Goal: Check status: Verify the current state of an ongoing process or item

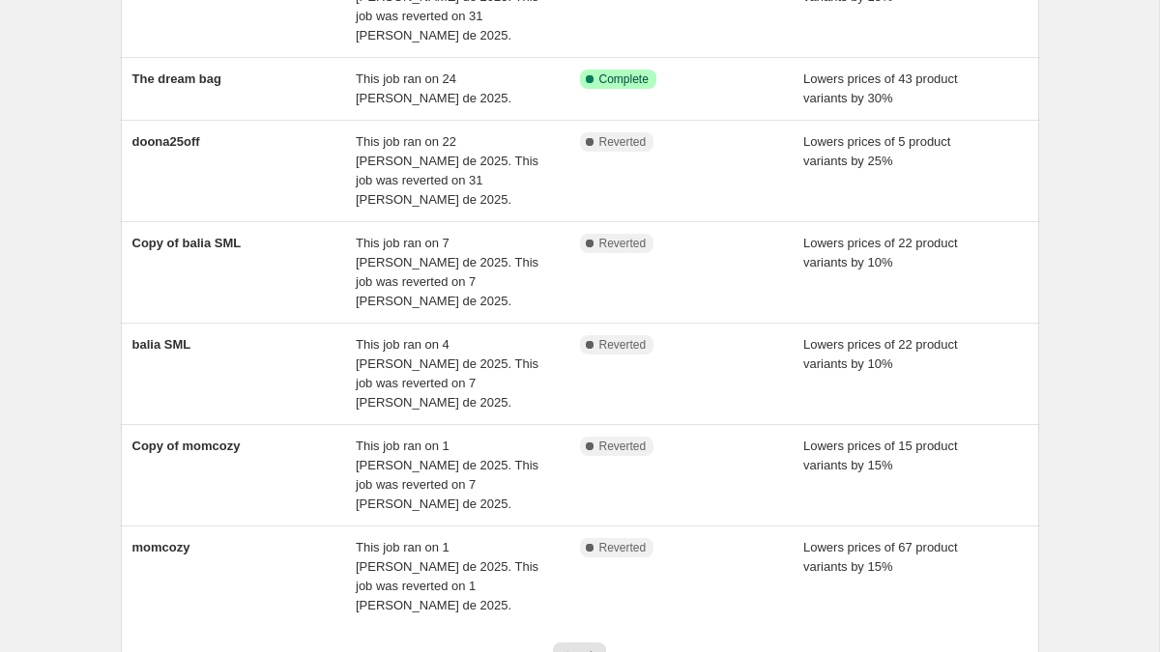
scroll to position [478, 0]
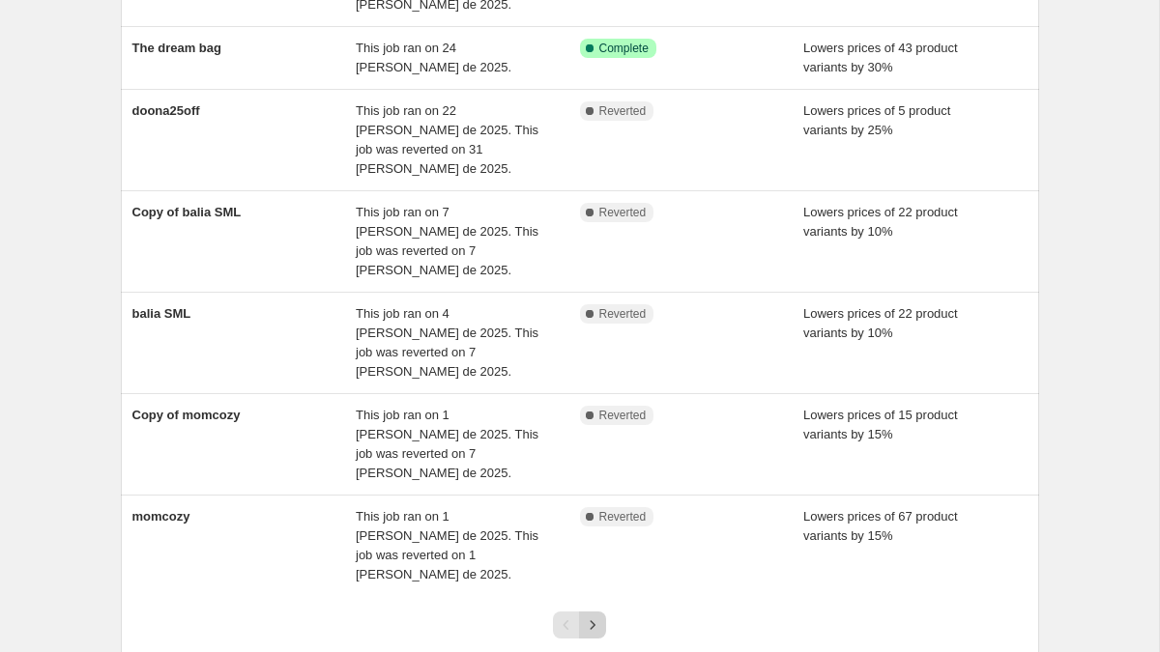
click at [584, 616] on icon "Next" at bounding box center [592, 625] width 19 height 19
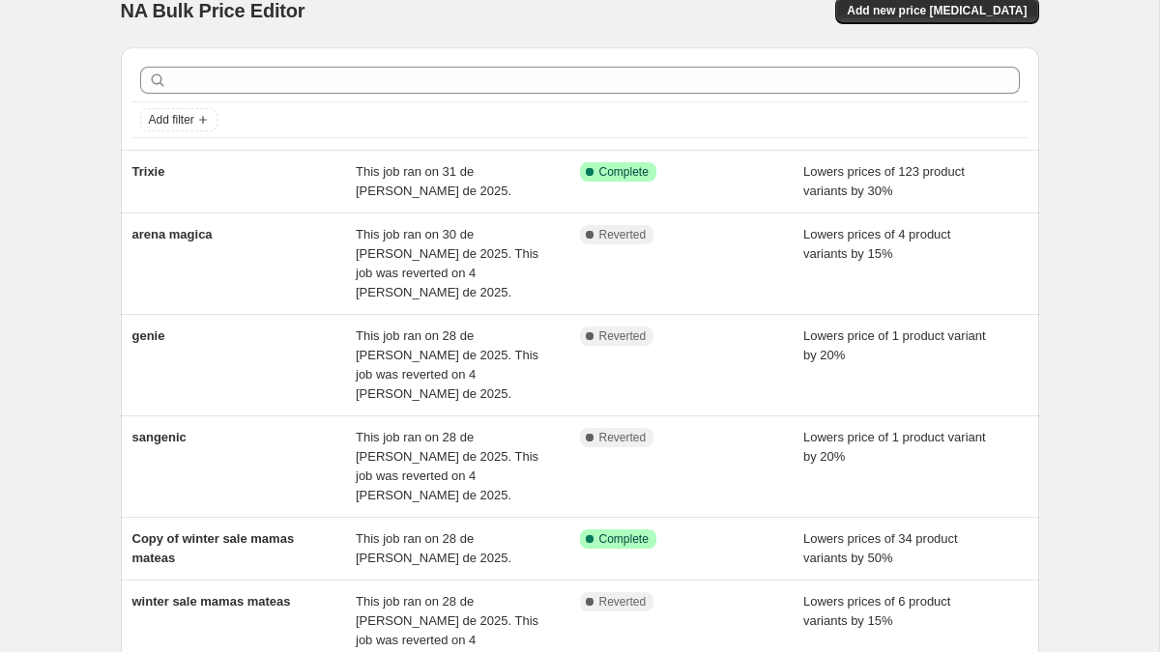
scroll to position [33, 0]
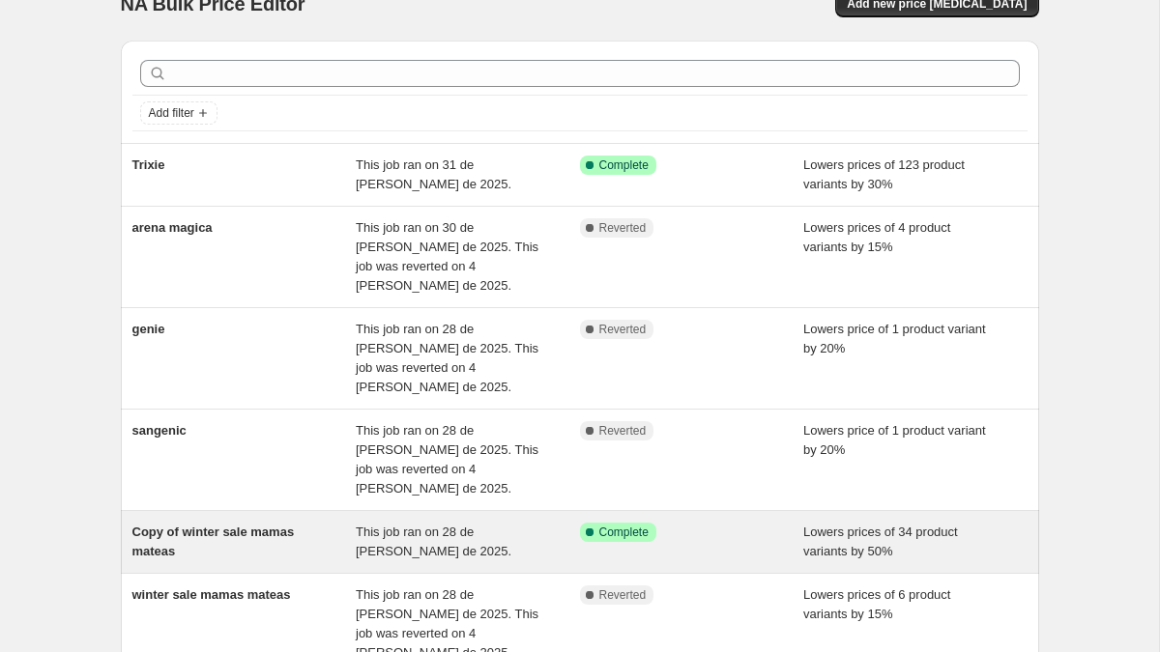
click at [440, 525] on span "This job ran on 28 de [PERSON_NAME] de 2025." at bounding box center [434, 542] width 156 height 34
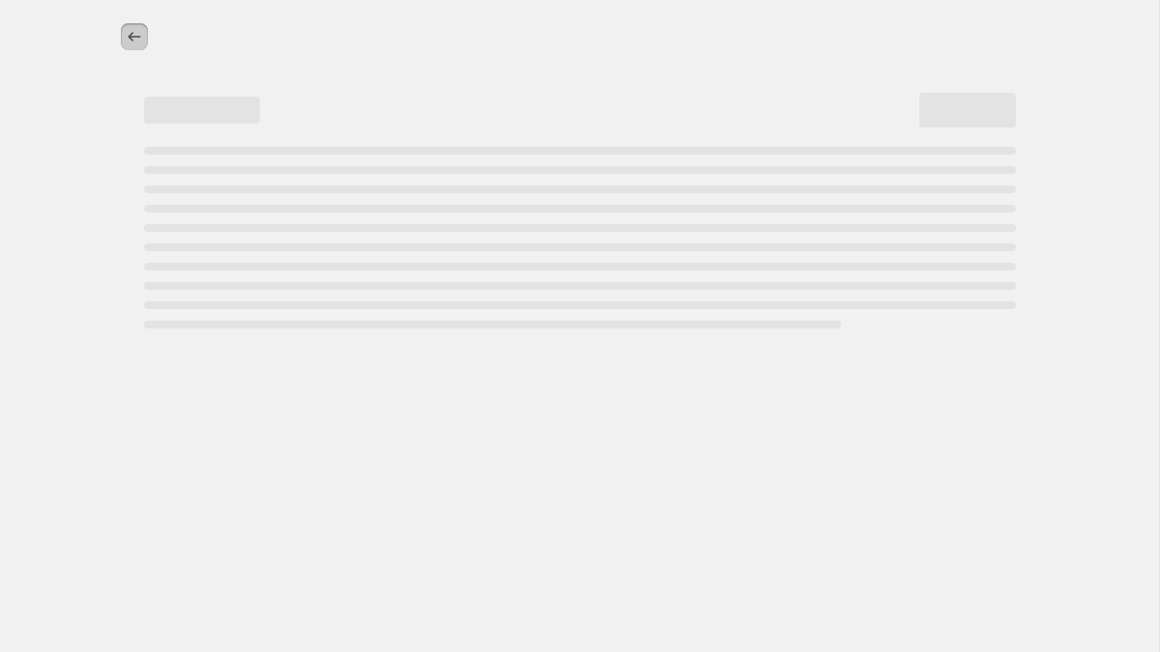
click at [132, 40] on icon "Price change jobs" at bounding box center [134, 36] width 19 height 19
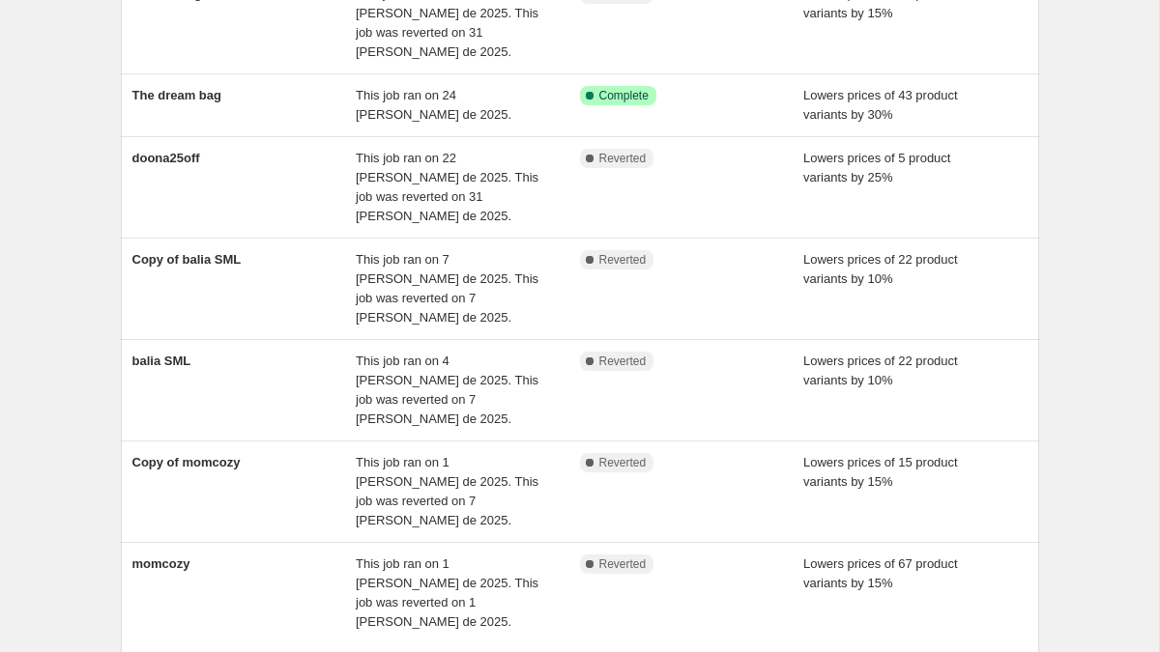
scroll to position [478, 0]
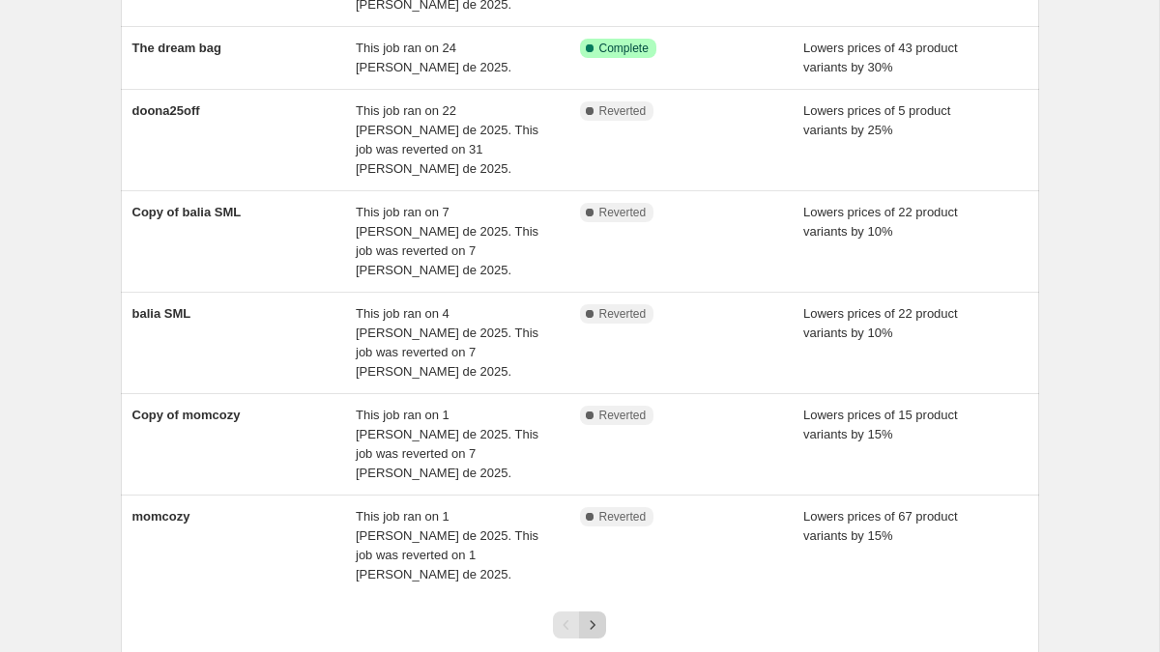
click at [597, 616] on icon "Next" at bounding box center [592, 625] width 19 height 19
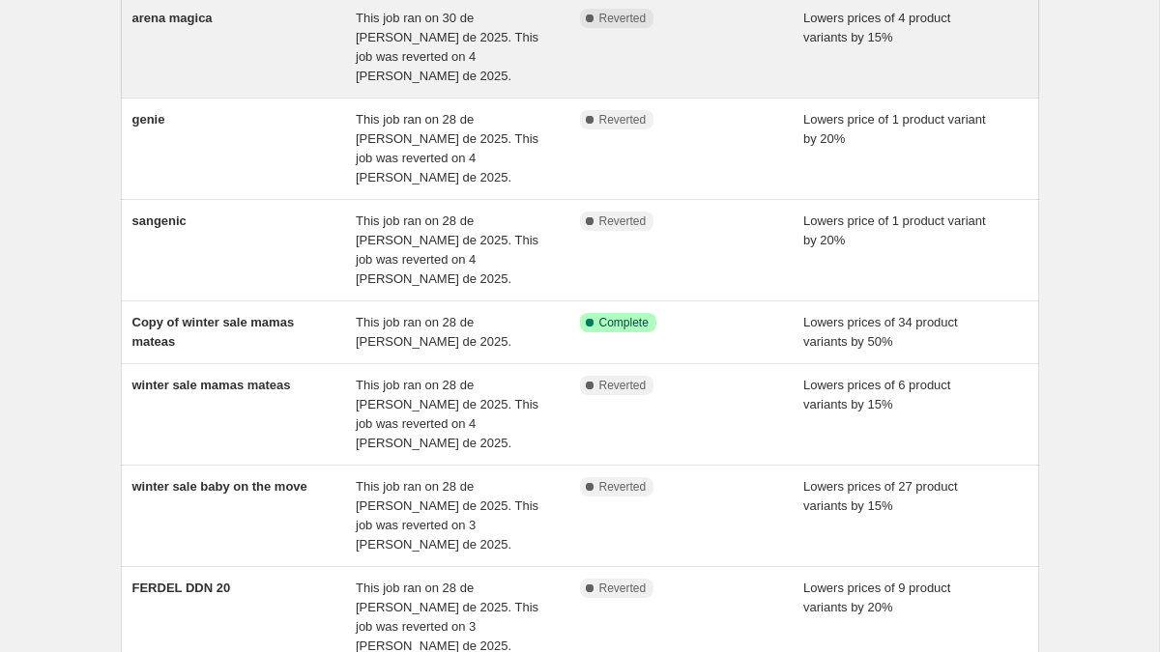
scroll to position [498, 0]
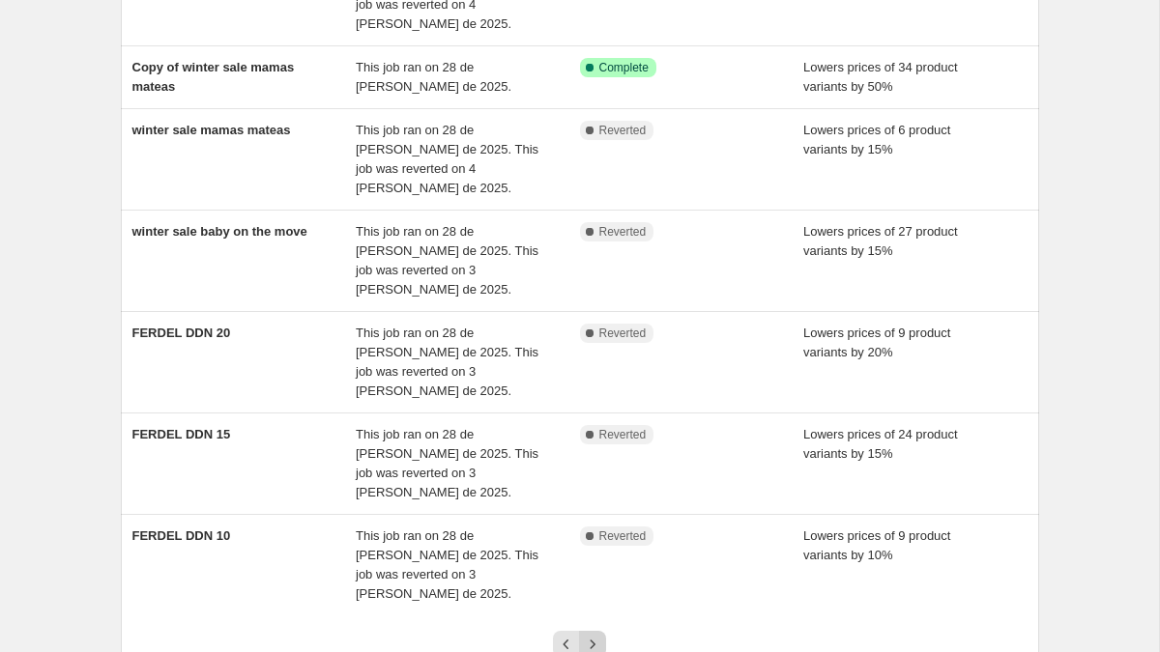
click at [599, 635] on icon "Next" at bounding box center [592, 644] width 19 height 19
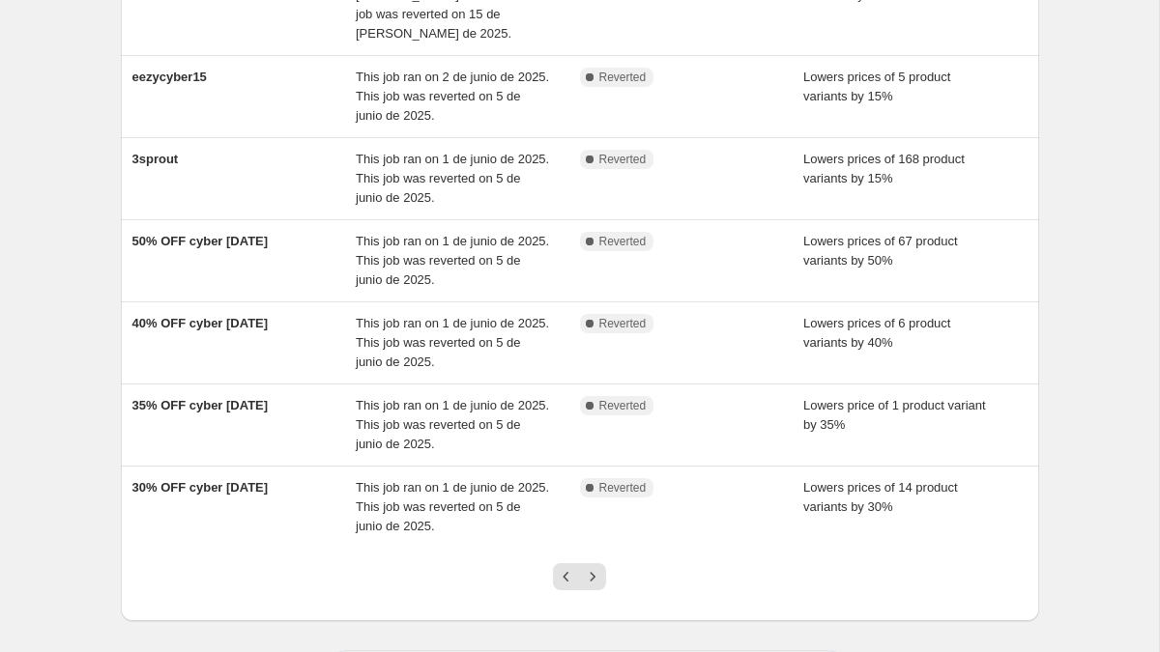
scroll to position [536, 0]
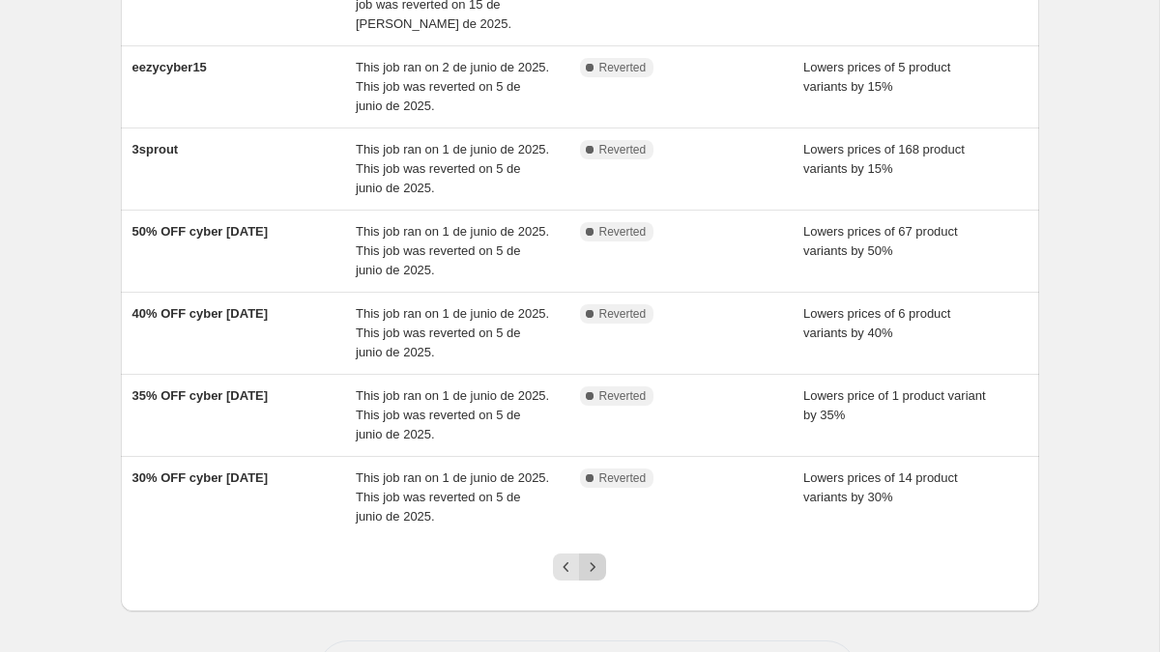
click at [601, 558] on icon "Next" at bounding box center [592, 567] width 19 height 19
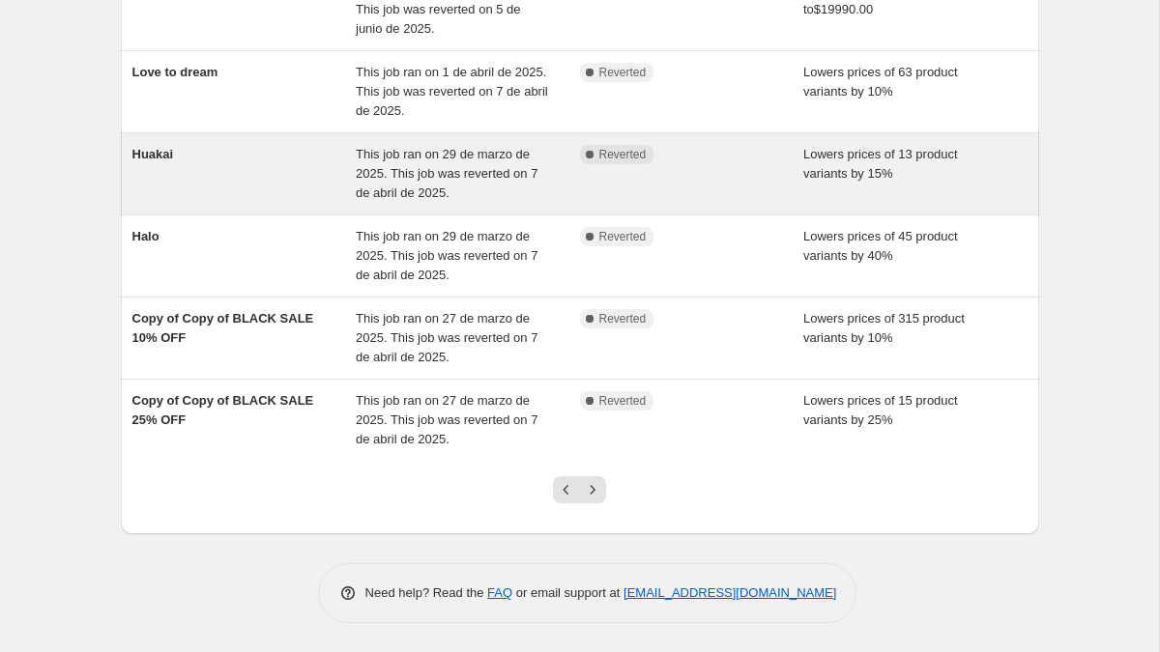
scroll to position [0, 0]
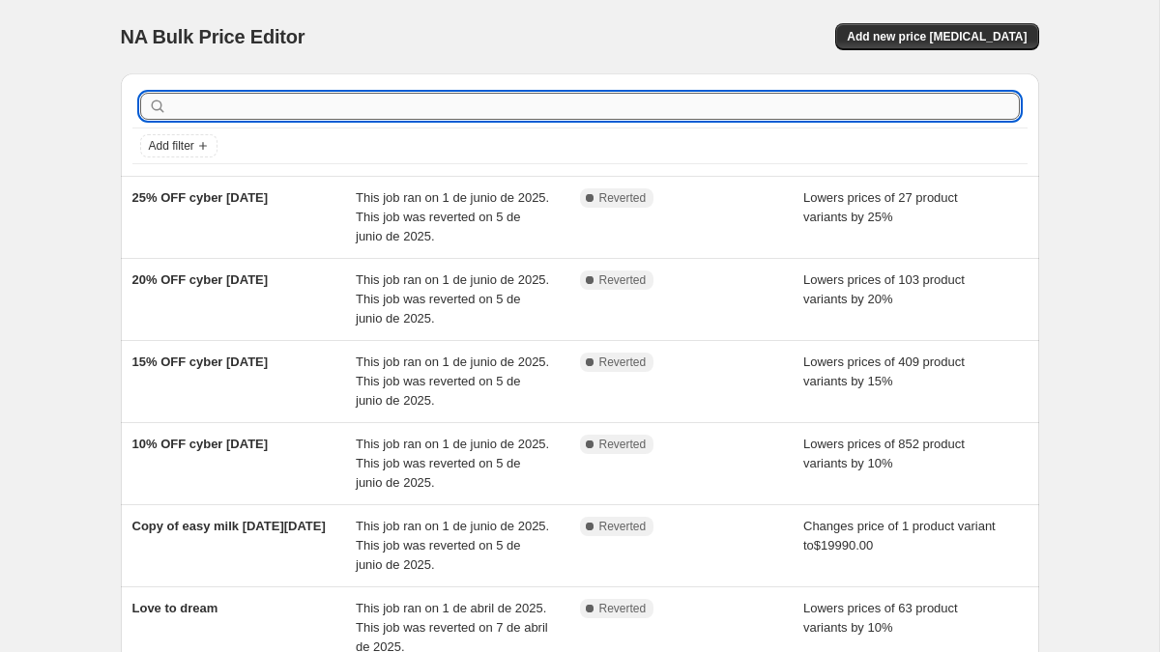
click at [465, 97] on input "text" at bounding box center [595, 106] width 849 height 27
type input "gb"
